Goal: Learn about a topic

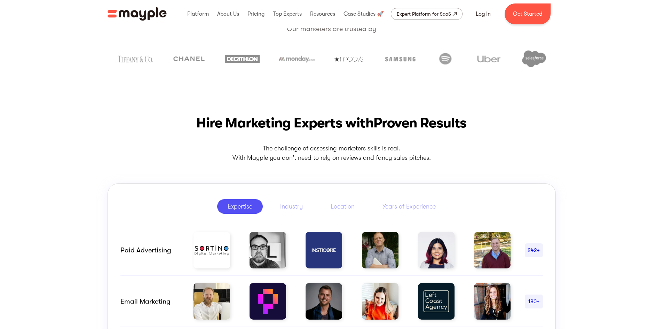
scroll to position [244, 0]
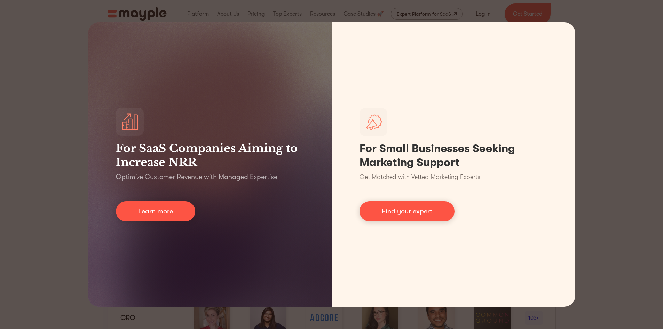
click at [605, 112] on div "For SaaS Companies Aiming to Increase NRR Optimize Customer Revenue with Manage…" at bounding box center [331, 164] width 663 height 329
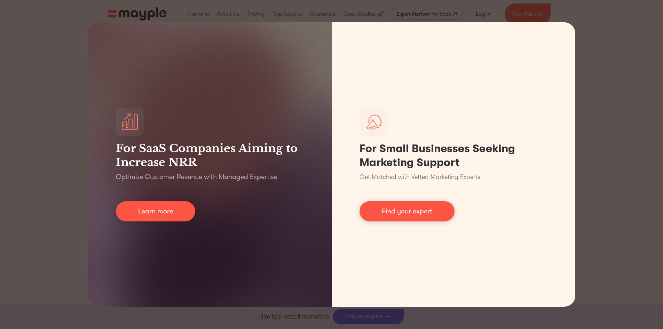
scroll to position [313, 0]
click at [73, 63] on div "For SaaS Companies Aiming to Increase NRR Optimize Customer Revenue with Manage…" at bounding box center [331, 164] width 663 height 329
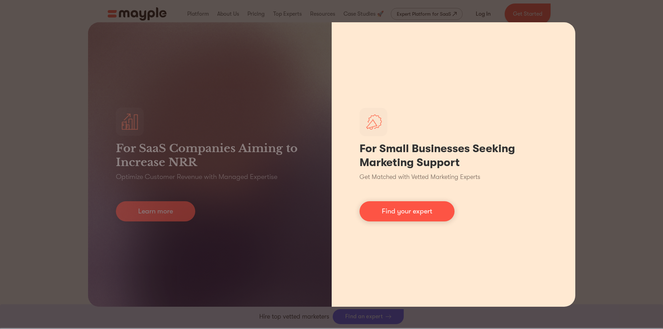
click at [334, 64] on div "For Small Businesses Seeking Marketing Support Get Matched with Vetted Marketin…" at bounding box center [454, 164] width 244 height 284
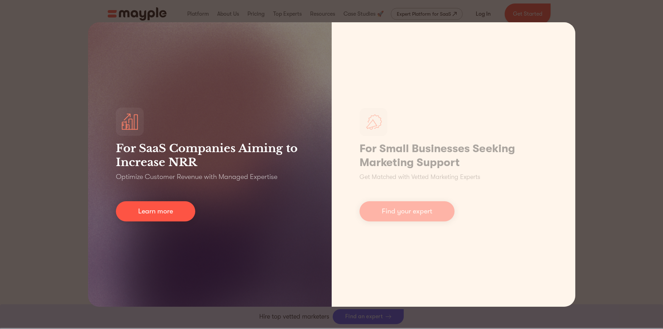
click at [306, 70] on div "For SaaS Companies Aiming to Increase NRR Optimize Customer Revenue with Manage…" at bounding box center [210, 164] width 244 height 284
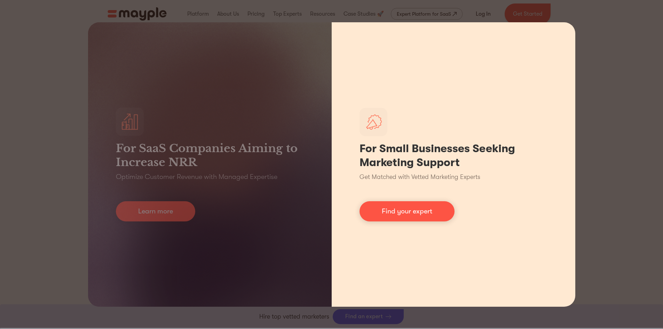
click at [379, 63] on div "For Small Businesses Seeking Marketing Support Get Matched with Vetted Marketin…" at bounding box center [454, 164] width 244 height 284
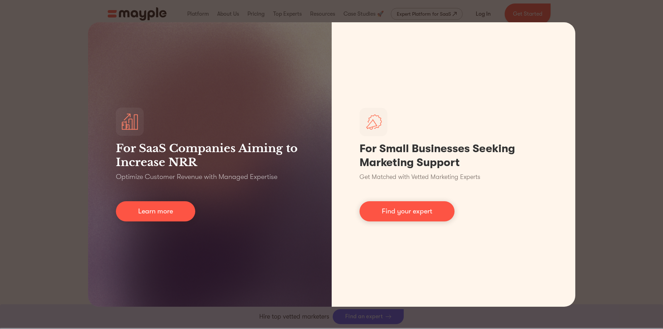
click at [604, 42] on div "For SaaS Companies Aiming to Increase NRR Optimize Customer Revenue with Manage…" at bounding box center [331, 164] width 663 height 329
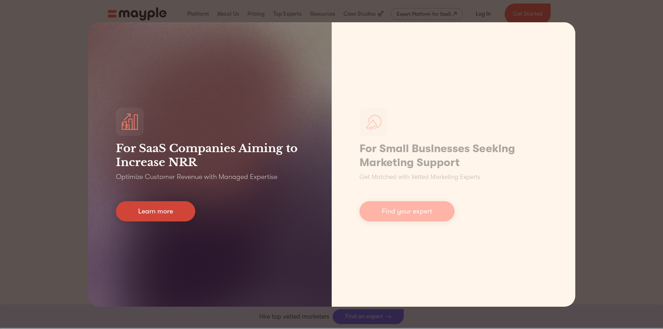
click at [147, 208] on link "Learn more" at bounding box center [155, 211] width 79 height 20
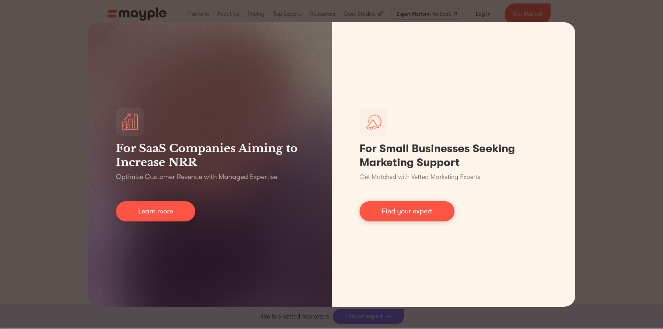
scroll to position [0, 0]
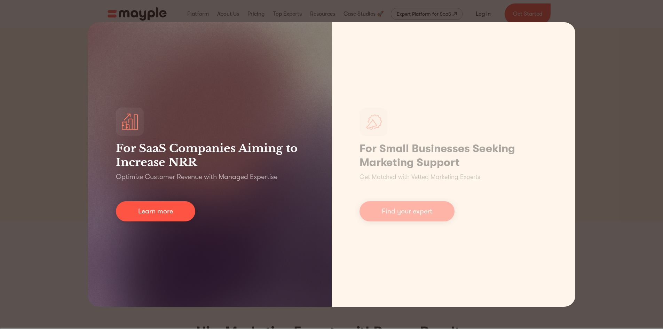
click at [300, 29] on div "For SaaS Companies Aiming to Increase NRR Optimize Customer Revenue with Manage…" at bounding box center [210, 164] width 244 height 284
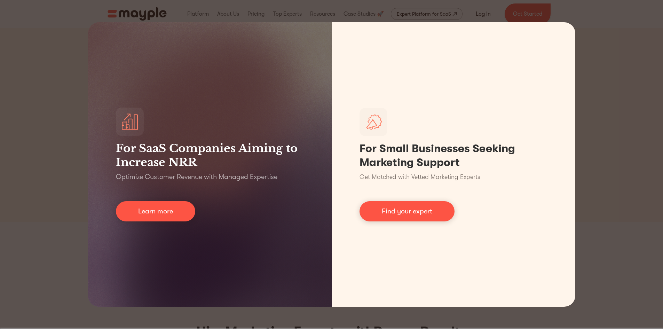
click at [272, 13] on div "For SaaS Companies Aiming to Increase NRR Optimize Customer Revenue with Manage…" at bounding box center [331, 164] width 663 height 329
click at [150, 10] on div "For SaaS Companies Aiming to Increase NRR Optimize Customer Revenue with Manage…" at bounding box center [331, 164] width 663 height 329
click at [25, 29] on div "For SaaS Companies Aiming to Increase NRR Optimize Customer Revenue with Manage…" at bounding box center [331, 164] width 663 height 329
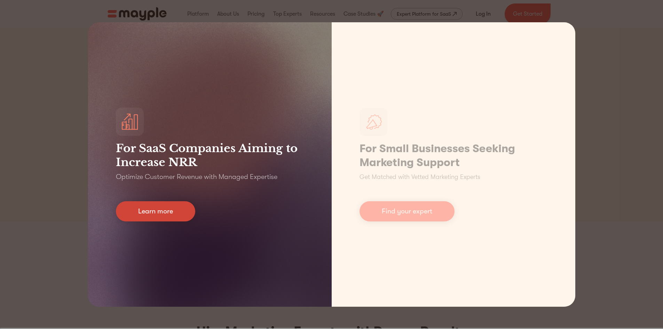
click at [173, 218] on link "Learn more" at bounding box center [155, 211] width 79 height 20
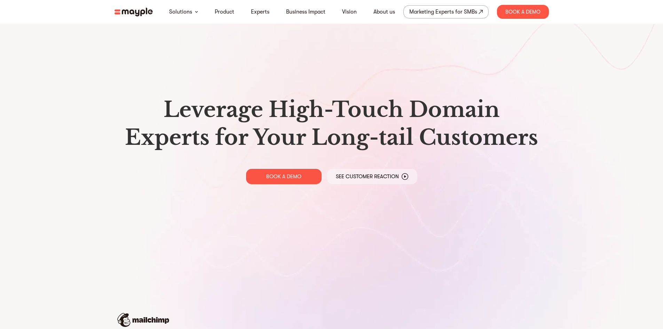
click at [141, 8] on img at bounding box center [134, 12] width 38 height 9
